Goal: Task Accomplishment & Management: Manage account settings

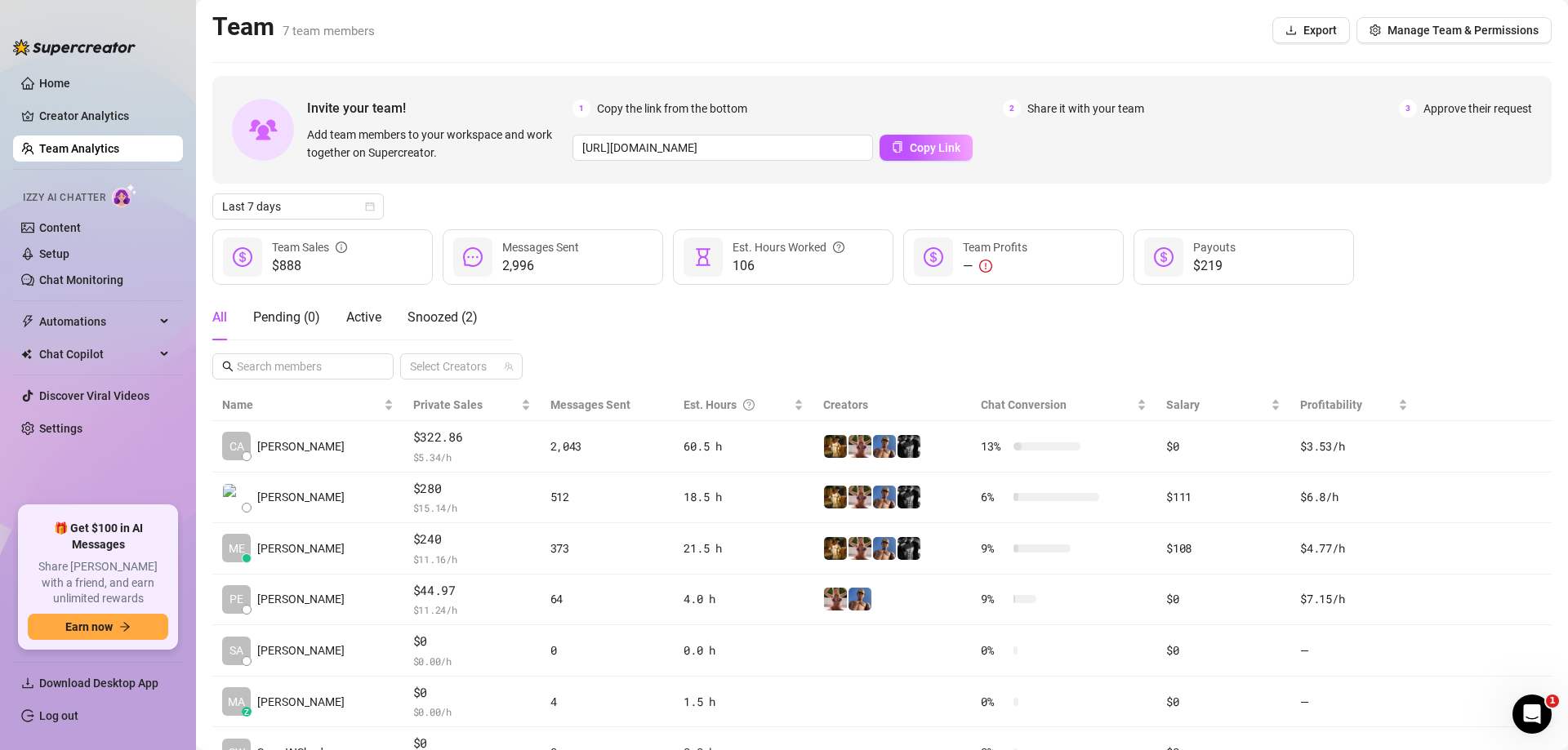
click at [86, 101] on ul "Home Creator Analytics Team Analytics Izzy AI Chatter Content Setup Chat Monito…" at bounding box center [98, 281] width 170 height 436
click at [86, 106] on link "Creator Analytics" at bounding box center [104, 115] width 131 height 26
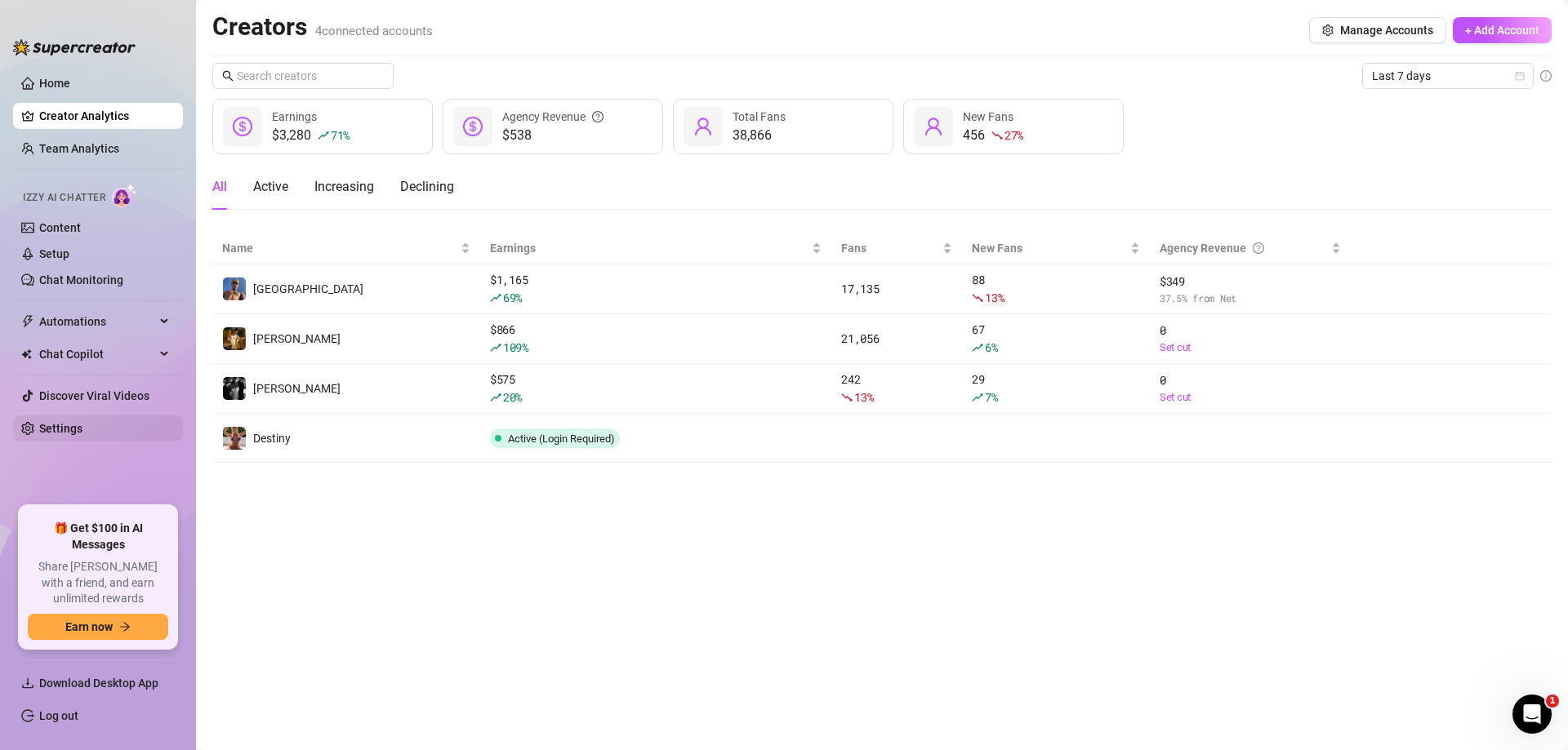
click at [83, 429] on link "Settings" at bounding box center [61, 428] width 43 height 13
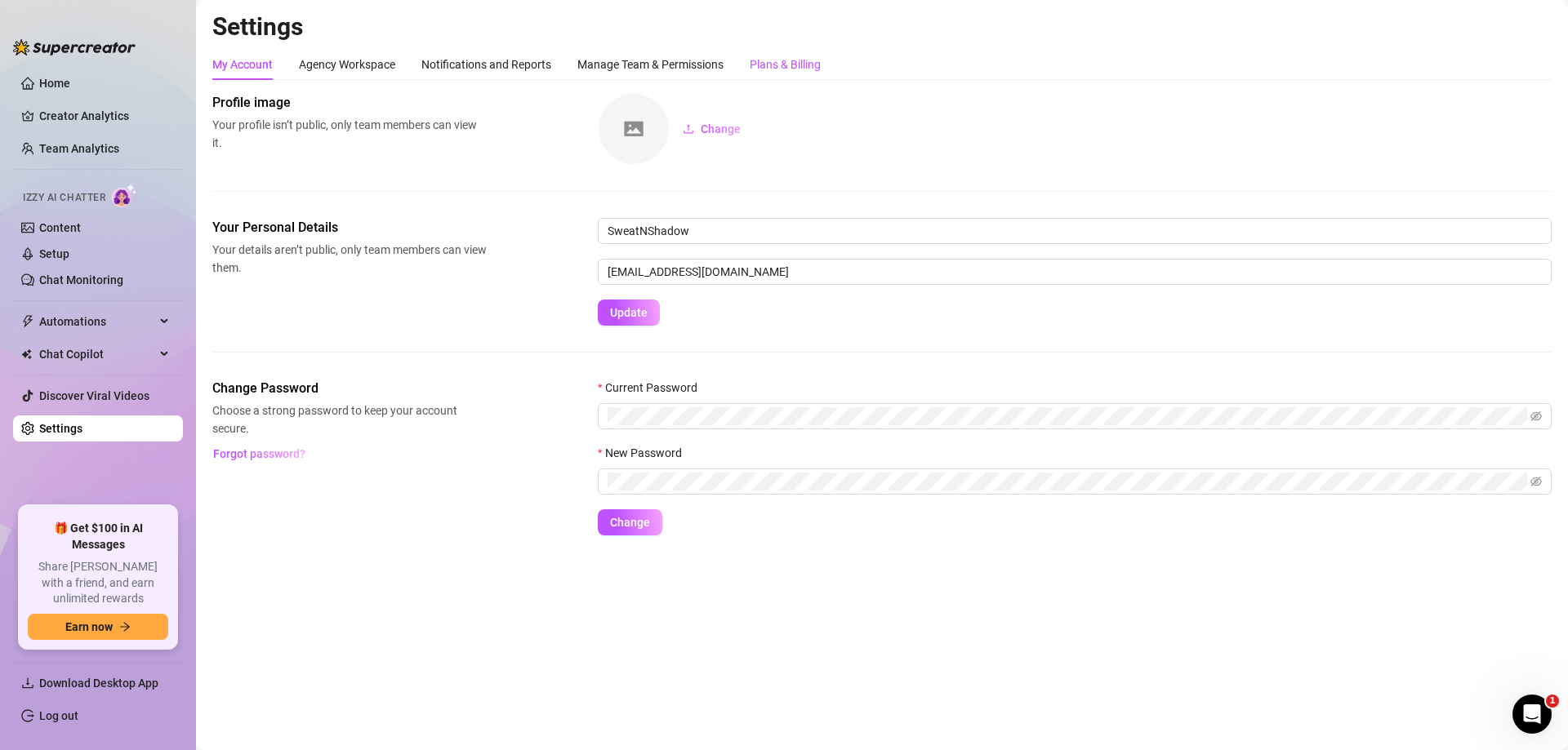
click at [800, 71] on div "Plans & Billing" at bounding box center [784, 65] width 71 height 18
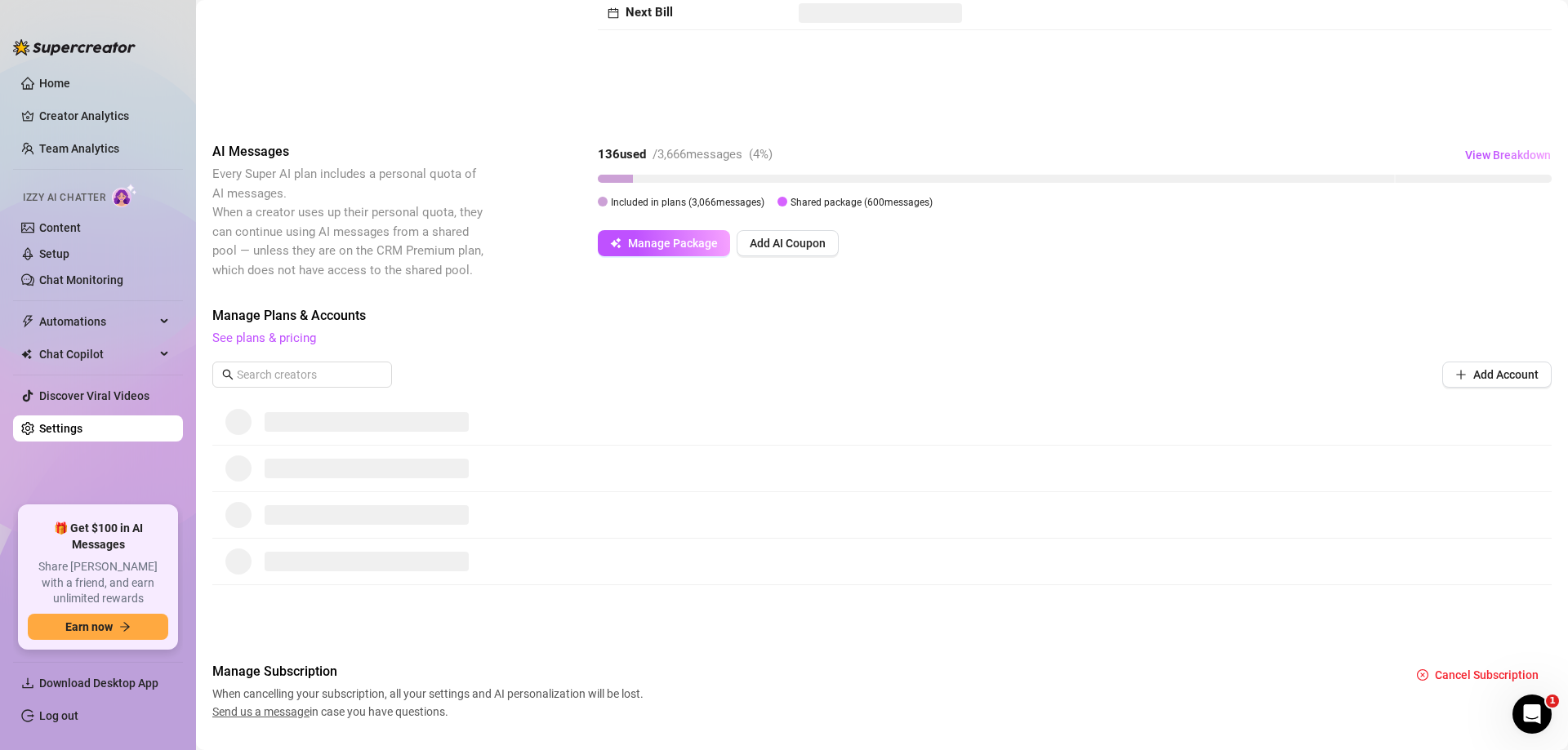
scroll to position [202, 0]
